Goal: Find specific page/section: Find specific page/section

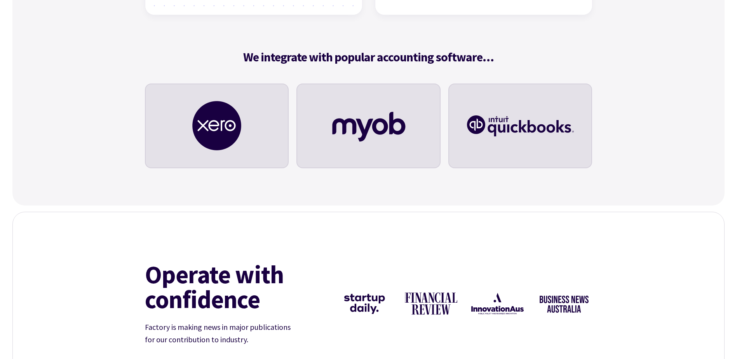
scroll to position [2449, 0]
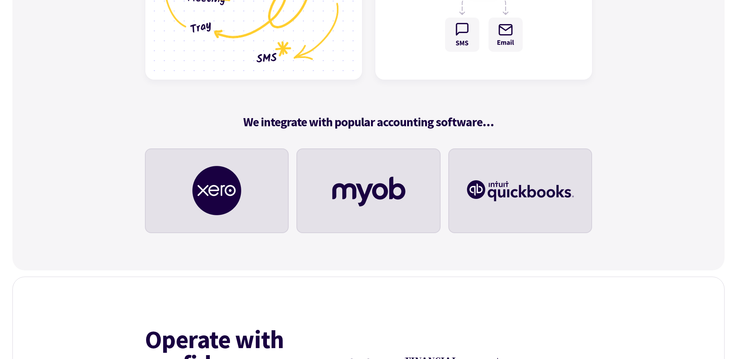
click at [197, 182] on img at bounding box center [217, 191] width 51 height 51
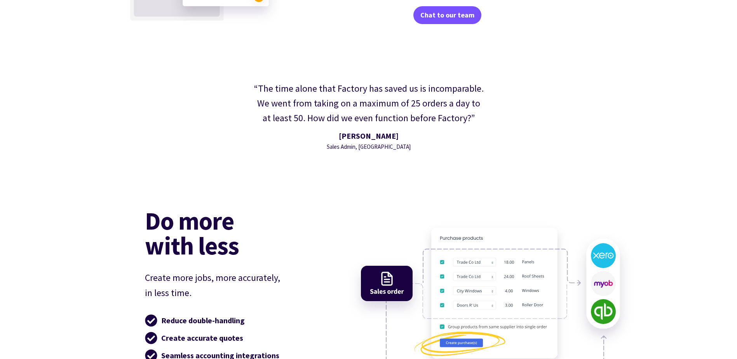
scroll to position [1866, 0]
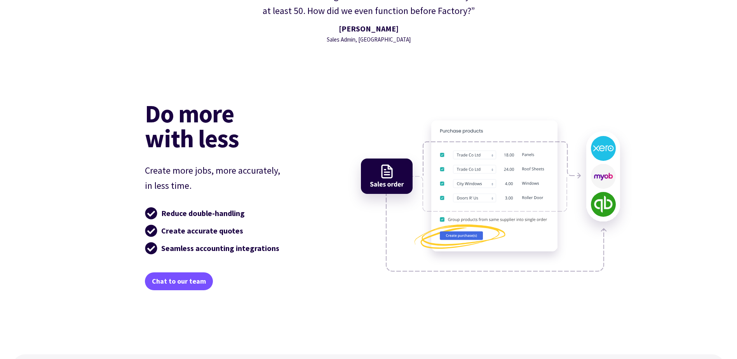
click at [385, 161] on img at bounding box center [491, 196] width 284 height 193
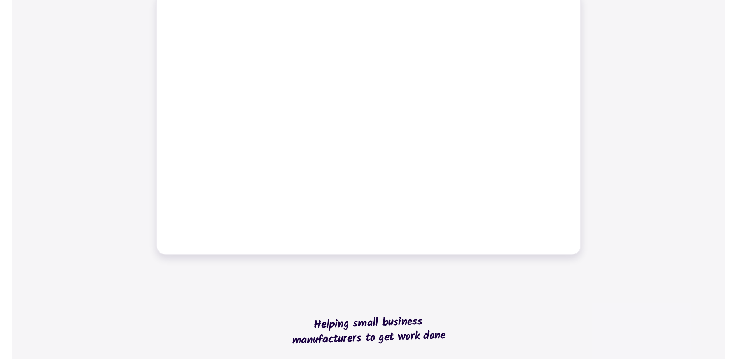
scroll to position [0, 0]
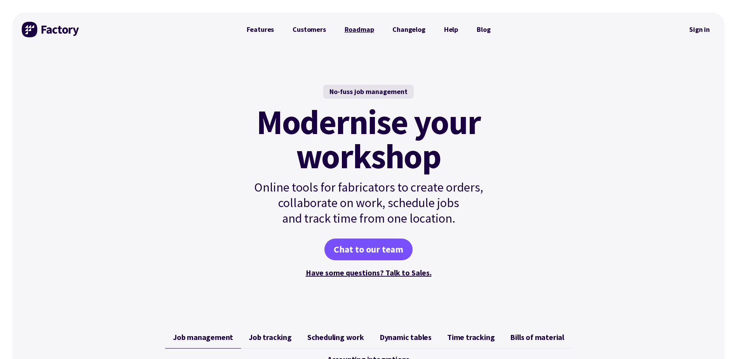
click at [365, 28] on link "Roadmap" at bounding box center [359, 30] width 48 height 16
drag, startPoint x: 358, startPoint y: 28, endPoint x: 361, endPoint y: 29, distance: 3.9
click at [358, 28] on link "Roadmap" at bounding box center [359, 30] width 48 height 16
